Goal: Information Seeking & Learning: Learn about a topic

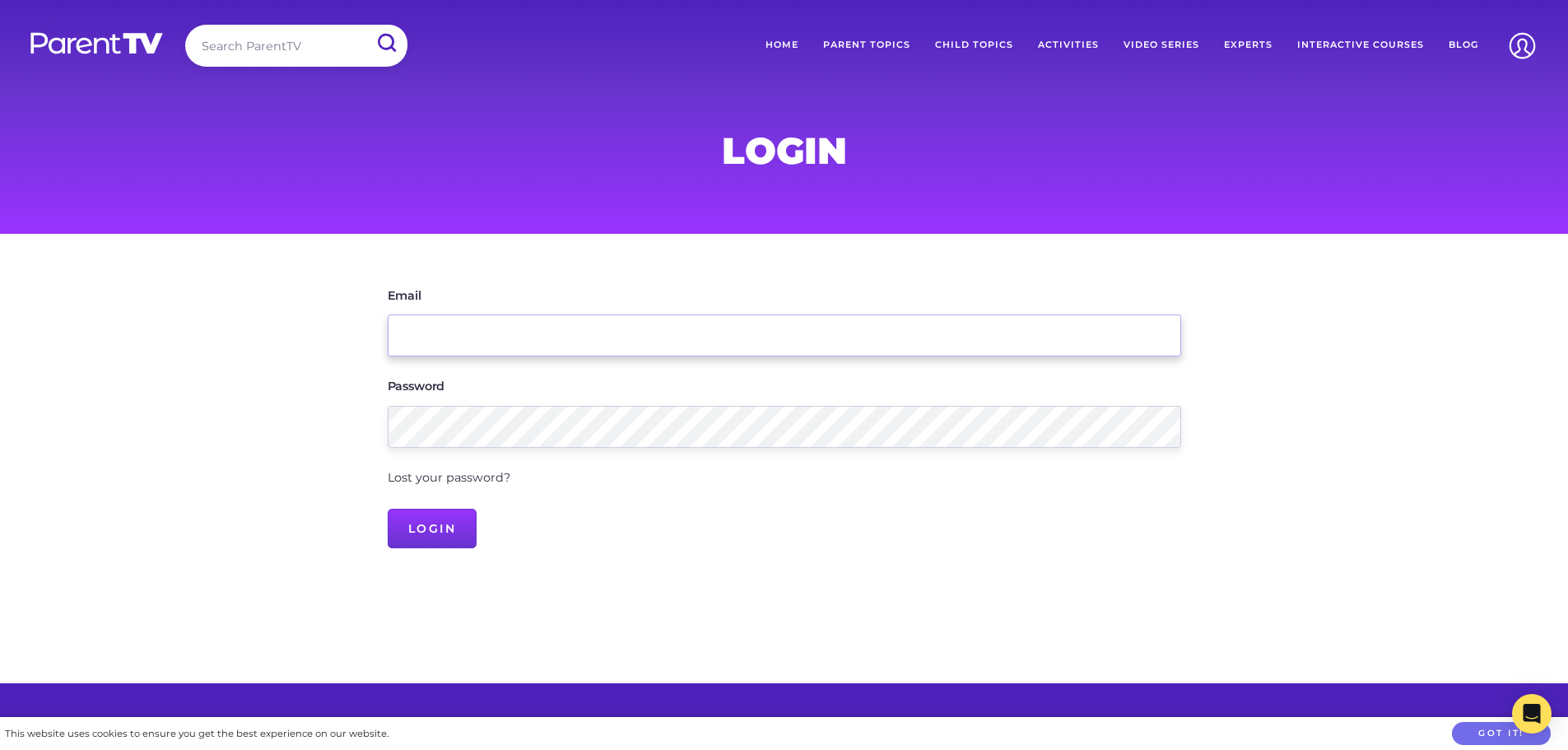
type input "[EMAIL_ADDRESS][DOMAIN_NAME]"
click at [449, 520] on input "Login" at bounding box center [432, 529] width 90 height 40
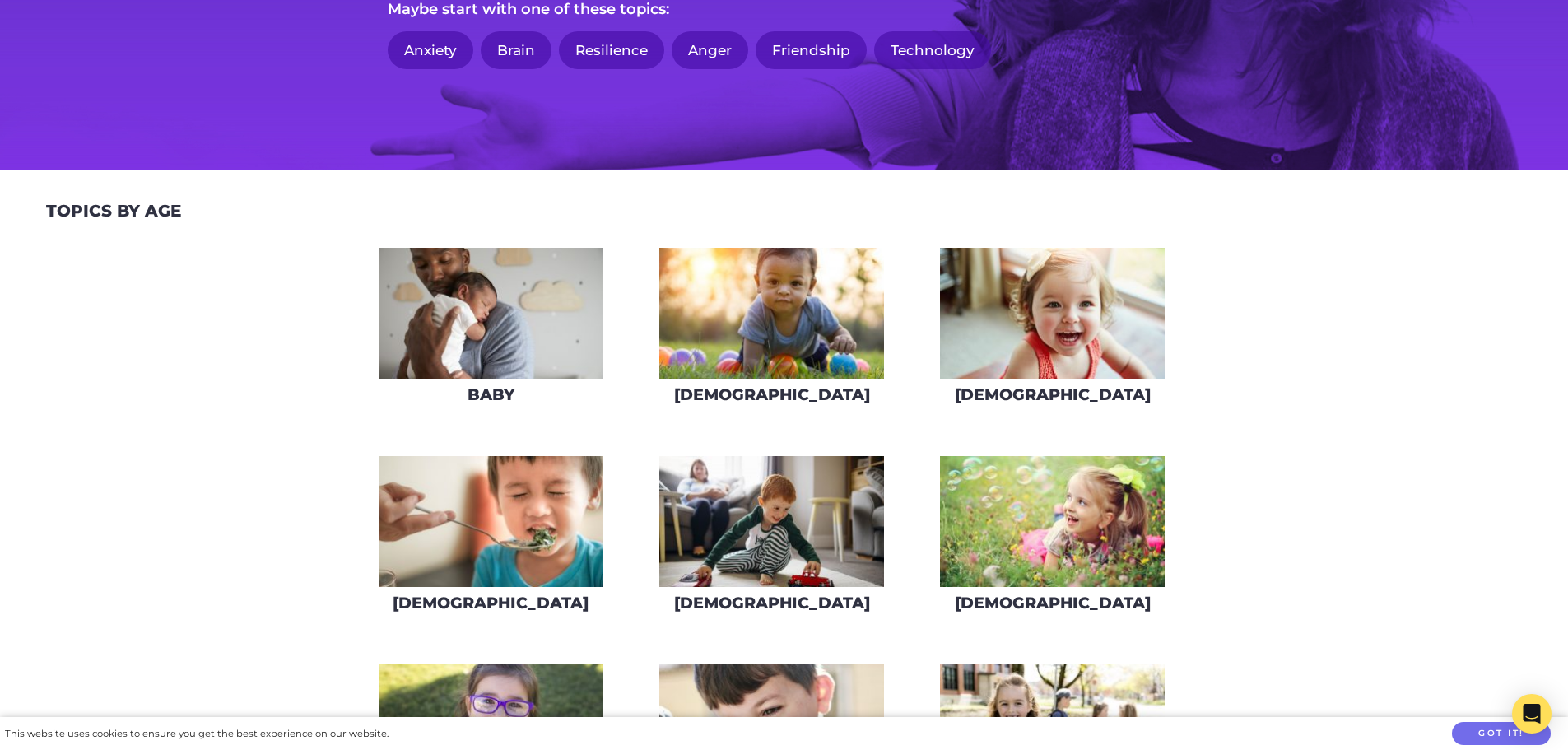
scroll to position [83, 0]
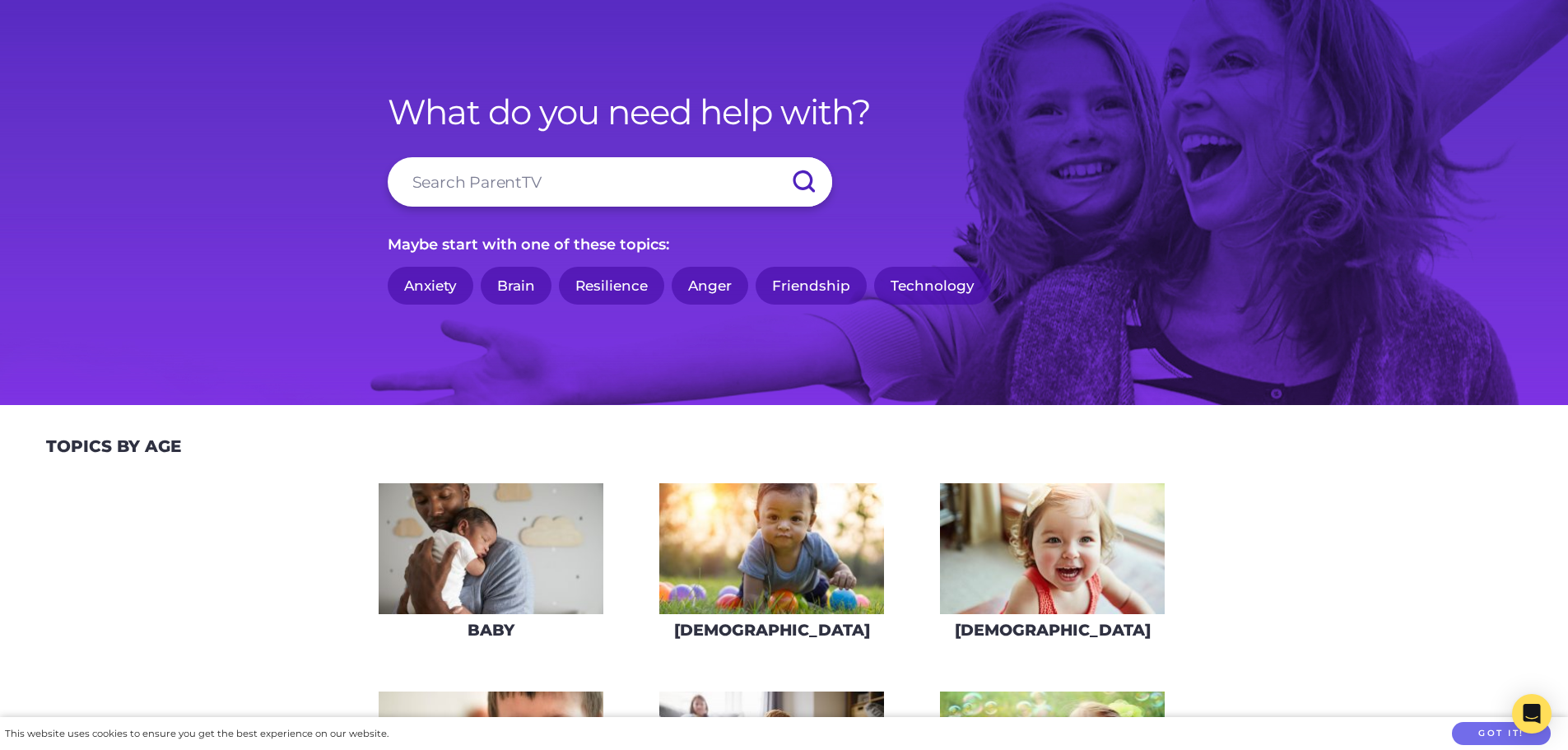
click at [486, 184] on input "search" at bounding box center [609, 182] width 444 height 49
type input "[MEDICAL_DATA]"
click at [775, 158] on input "submit" at bounding box center [803, 182] width 58 height 49
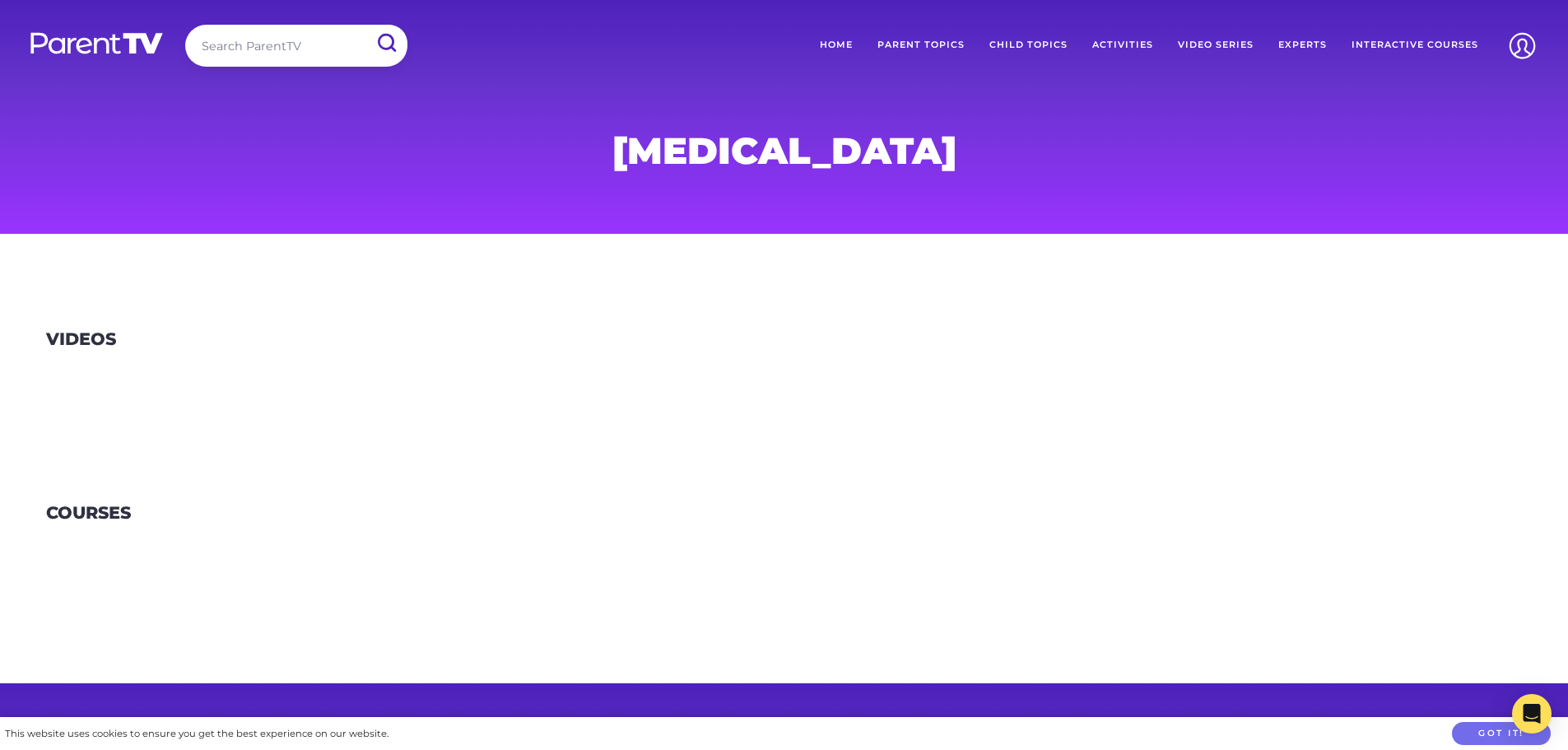
click at [902, 145] on h1 "[MEDICAL_DATA]" at bounding box center [784, 150] width 793 height 33
click at [868, 152] on h1 "[MEDICAL_DATA]" at bounding box center [784, 150] width 793 height 33
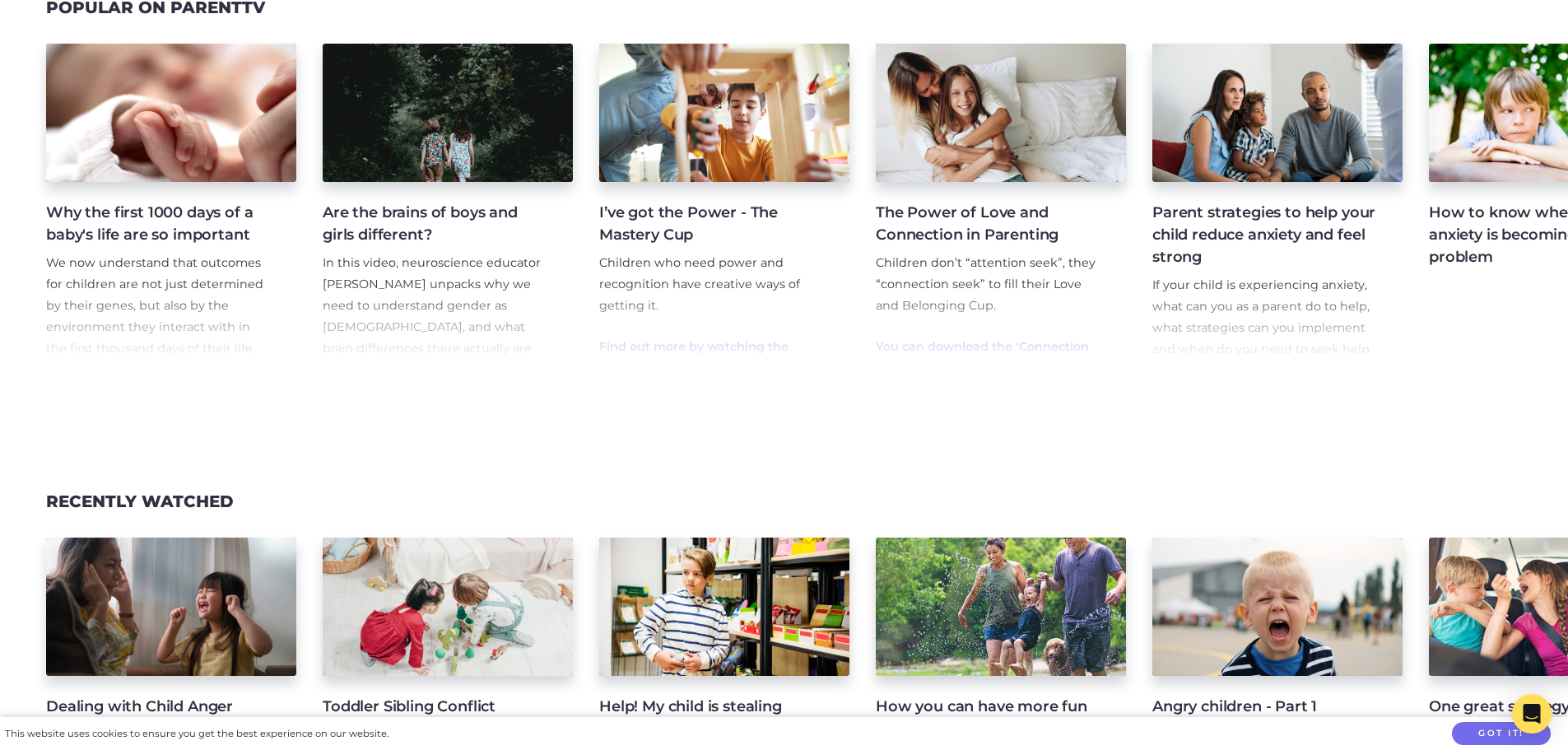
scroll to position [2058, 0]
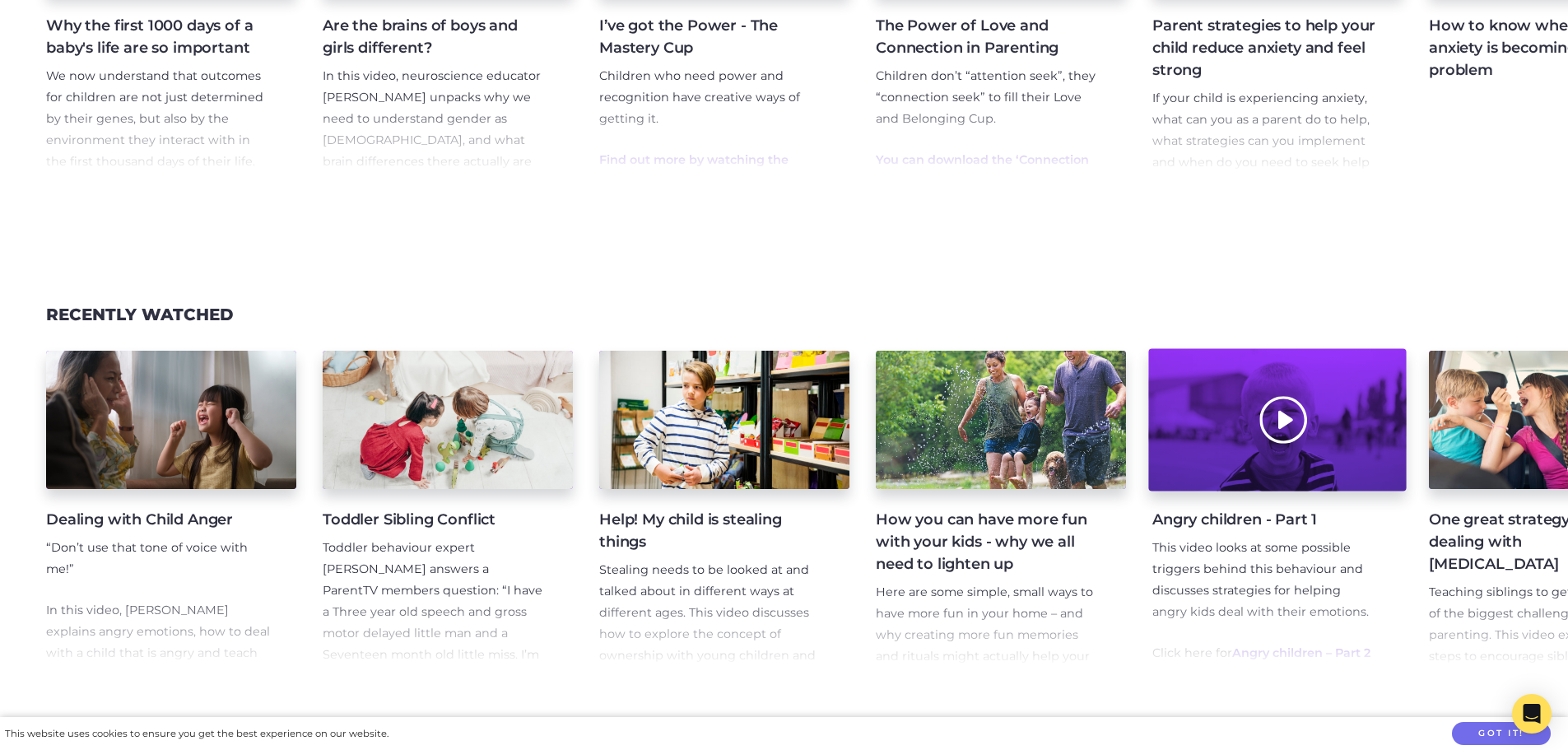
click at [1227, 399] on div at bounding box center [1277, 421] width 257 height 142
